Goal: Task Accomplishment & Management: Use online tool/utility

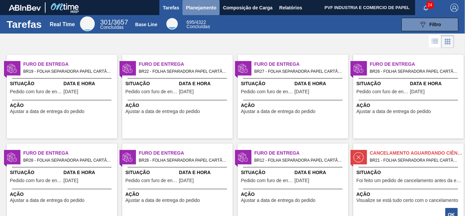
click at [195, 8] on span "Planejamento" at bounding box center [201, 8] width 30 height 8
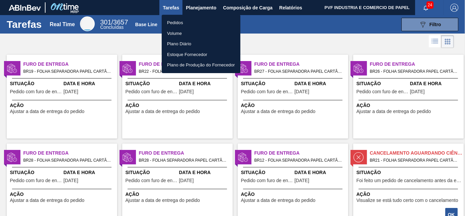
click at [181, 21] on li "Pedidos" at bounding box center [201, 22] width 79 height 11
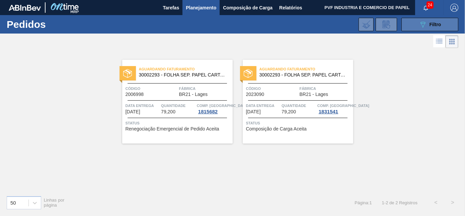
click at [420, 21] on icon "089F7B8B-B2A5-4AFE-B5C0-19BA573D28AC" at bounding box center [423, 24] width 8 height 8
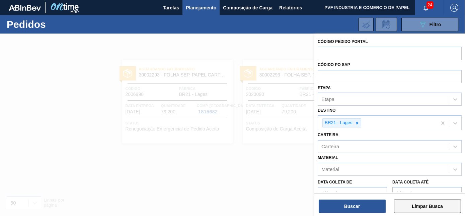
click at [436, 209] on button "Limpar Busca" at bounding box center [427, 205] width 67 height 13
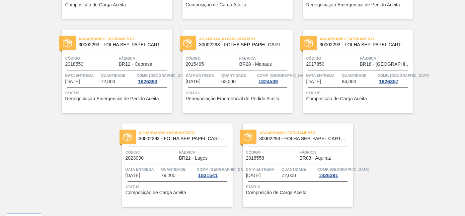
scroll to position [1453, 0]
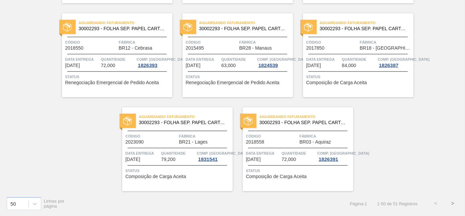
click at [450, 203] on button ">" at bounding box center [452, 203] width 17 height 17
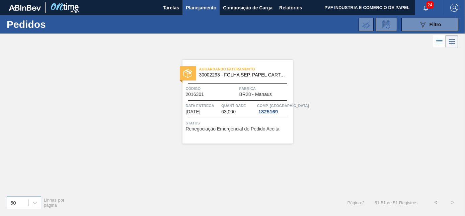
scroll to position [0, 0]
click at [436, 201] on button "<" at bounding box center [436, 202] width 17 height 17
